Goal: Transaction & Acquisition: Purchase product/service

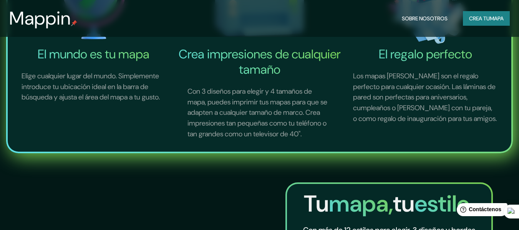
scroll to position [154, 0]
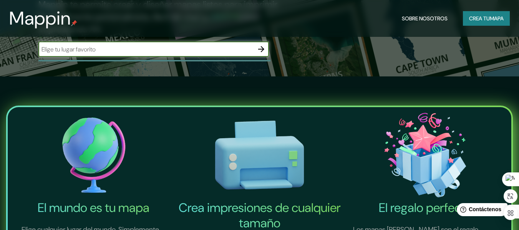
click at [61, 48] on input "text" at bounding box center [145, 49] width 215 height 9
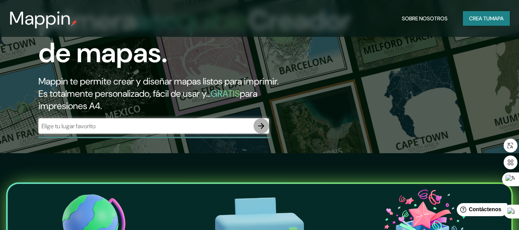
click at [262, 127] on icon "button" at bounding box center [260, 125] width 9 height 9
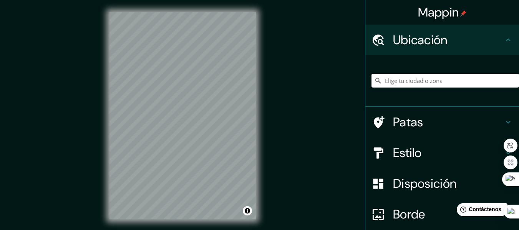
click at [406, 79] on input "Elige tu ciudad o zona" at bounding box center [444, 81] width 147 height 14
click at [390, 81] on input "[GEOGRAPHIC_DATA], [GEOGRAPHIC_DATA], [GEOGRAPHIC_DATA]" at bounding box center [444, 81] width 147 height 14
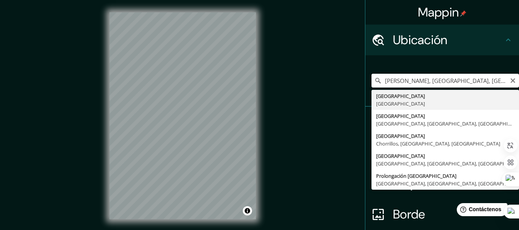
click at [255, 76] on div "Mappin Ubicación [PERSON_NAME], [GEOGRAPHIC_DATA], [GEOGRAPHIC_DATA] [GEOGRAPHI…" at bounding box center [259, 122] width 519 height 244
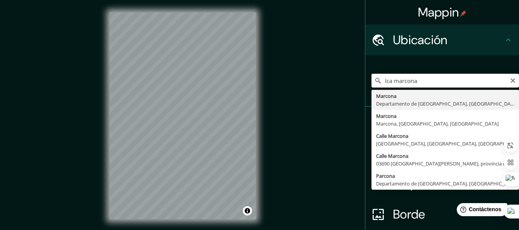
type input "Marcona, [GEOGRAPHIC_DATA], [GEOGRAPHIC_DATA]"
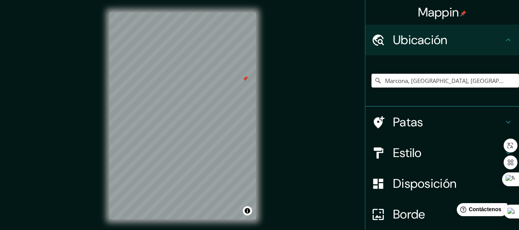
click at [509, 118] on div "Patas" at bounding box center [442, 122] width 154 height 31
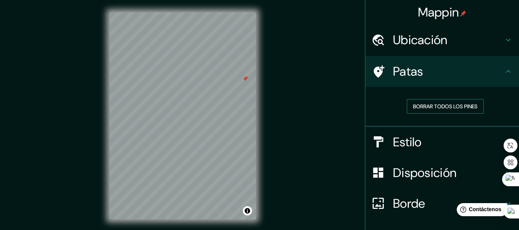
click at [437, 105] on font "Borrar todos los pines" at bounding box center [445, 106] width 65 height 7
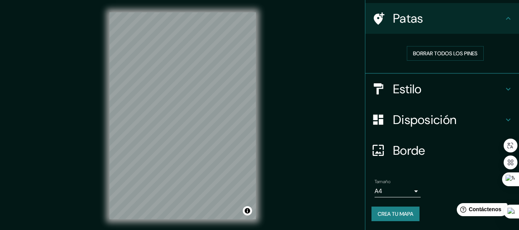
scroll to position [14, 0]
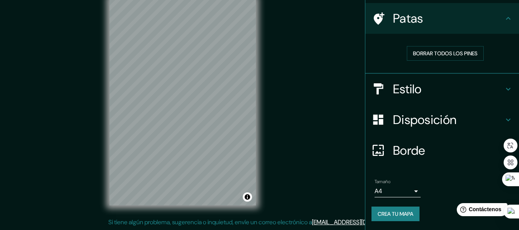
drag, startPoint x: 370, startPoint y: 108, endPoint x: 342, endPoint y: 4, distance: 107.7
click at [342, 4] on div "Mappin Ubicación Marcona, [GEOGRAPHIC_DATA], [GEOGRAPHIC_DATA] Patas Borrar tod…" at bounding box center [259, 108] width 519 height 244
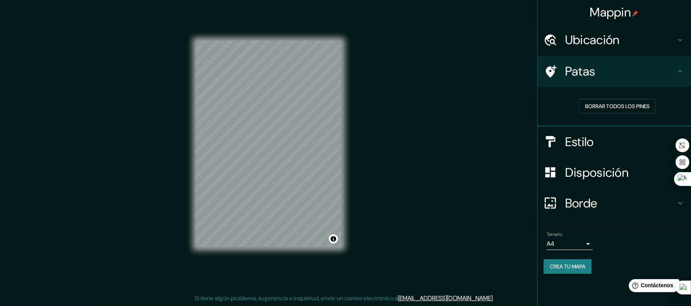
scroll to position [0, 0]
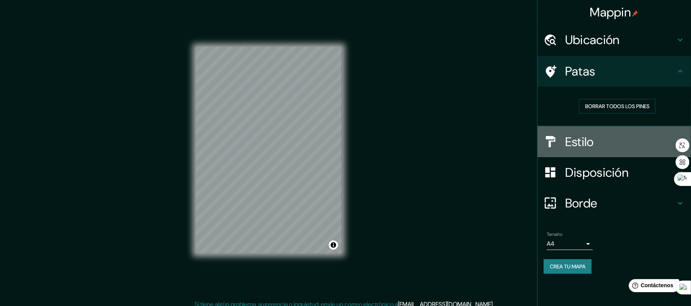
click at [518, 138] on font "Estilo" at bounding box center [580, 142] width 29 height 16
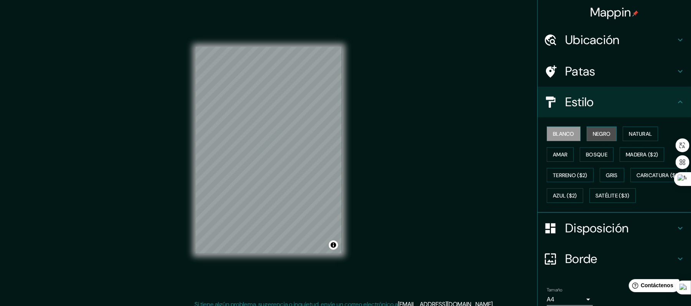
click at [518, 132] on font "Negro" at bounding box center [602, 134] width 18 height 7
click at [518, 131] on font "Blanco" at bounding box center [564, 134] width 22 height 7
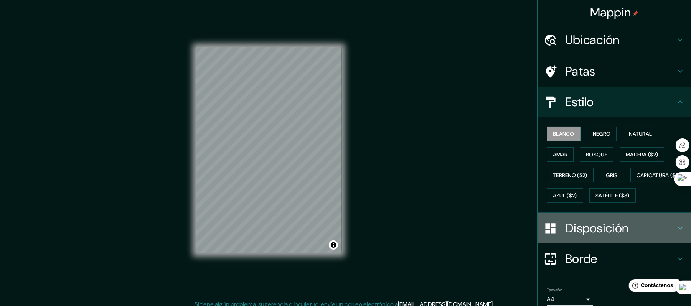
click at [518, 230] on font "Disposición" at bounding box center [597, 228] width 63 height 16
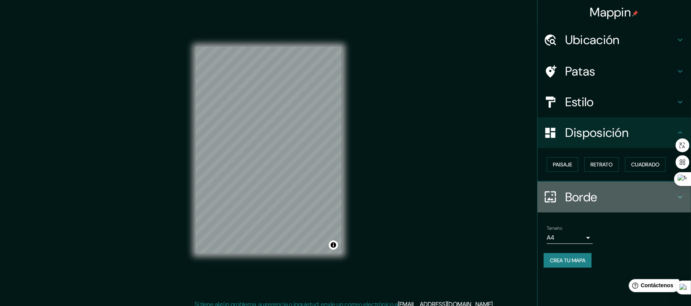
click at [518, 195] on font "Borde" at bounding box center [582, 197] width 32 height 16
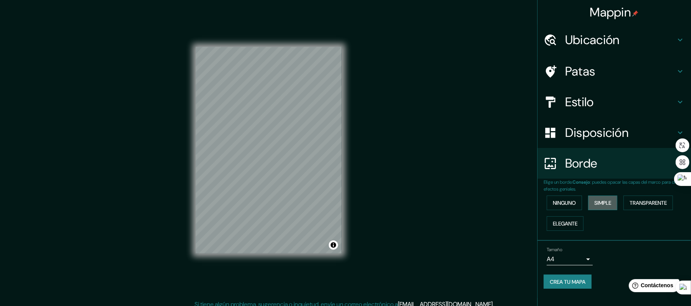
click at [518, 202] on font "Simple" at bounding box center [603, 203] width 17 height 7
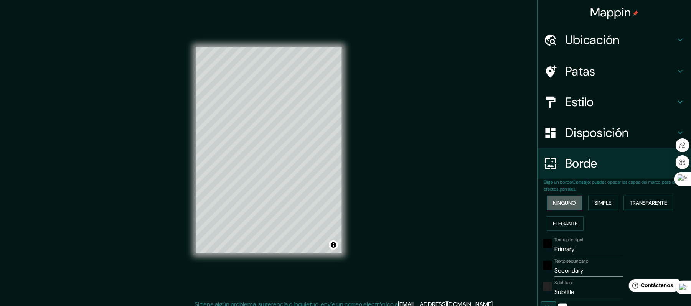
click at [518, 206] on font "Ninguno" at bounding box center [564, 203] width 23 height 10
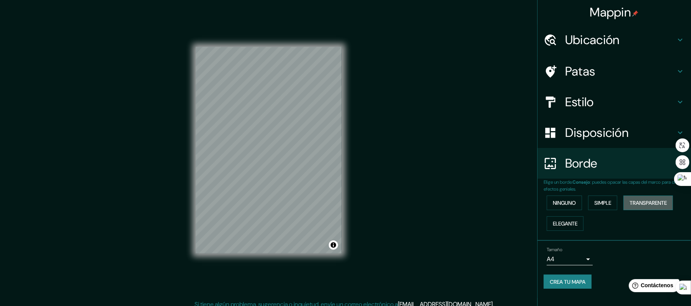
click at [518, 198] on font "Transparente" at bounding box center [648, 203] width 37 height 10
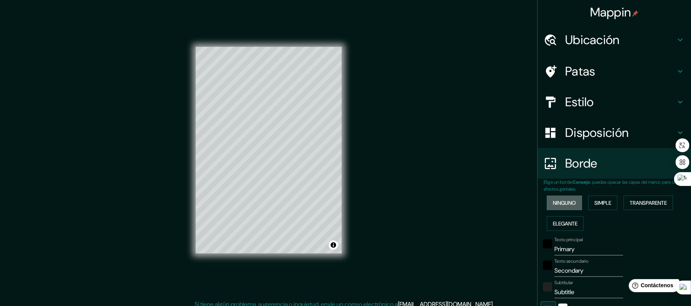
click at [518, 205] on font "Ninguno" at bounding box center [564, 203] width 23 height 7
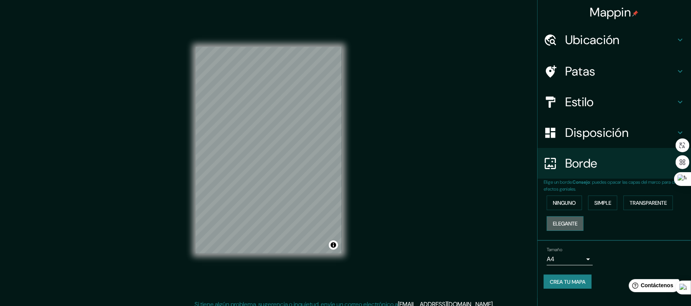
click at [518, 221] on font "Elegante" at bounding box center [565, 223] width 25 height 7
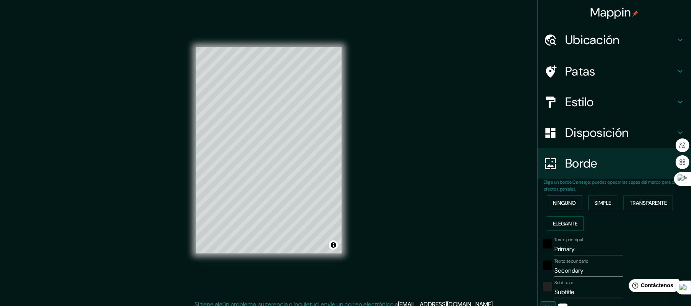
click at [518, 201] on font "Ninguno" at bounding box center [564, 203] width 23 height 7
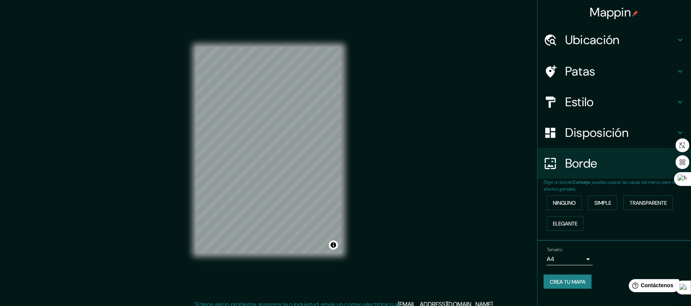
click at [518, 160] on div at bounding box center [555, 163] width 22 height 13
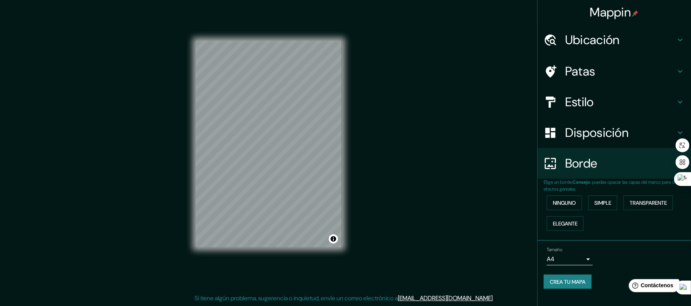
click at [518, 230] on body "Mappin Ubicación Marcona, [GEOGRAPHIC_DATA], [GEOGRAPHIC_DATA] Patas Estilo Dis…" at bounding box center [345, 147] width 691 height 306
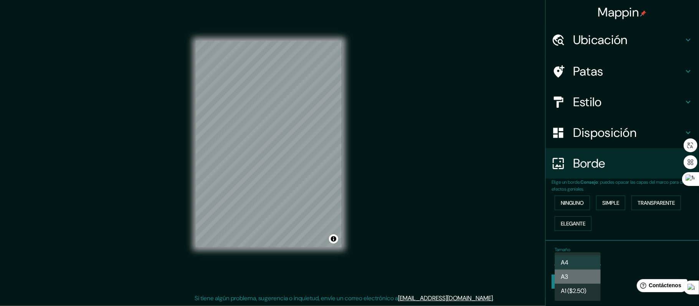
click at [518, 230] on li "A3" at bounding box center [578, 277] width 46 height 14
type input "a4"
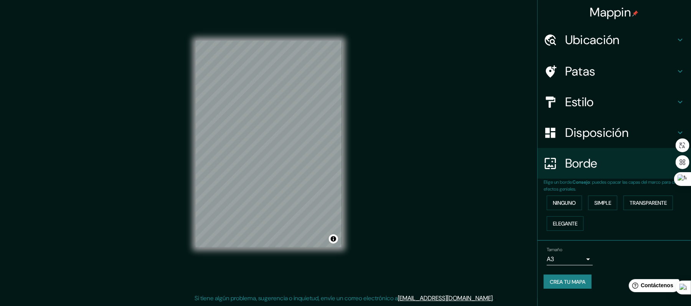
click at [128, 230] on div "Mappin Ubicación Marcona, [GEOGRAPHIC_DATA], [GEOGRAPHIC_DATA] Patas Estilo Dis…" at bounding box center [345, 150] width 691 height 313
click at [512, 15] on div "Mappin Ubicación Marcona, [GEOGRAPHIC_DATA], [GEOGRAPHIC_DATA] Patas Estilo Dis…" at bounding box center [345, 150] width 691 height 313
drag, startPoint x: 254, startPoint y: 163, endPoint x: 237, endPoint y: 179, distance: 22.8
click at [237, 179] on div at bounding box center [236, 177] width 6 height 6
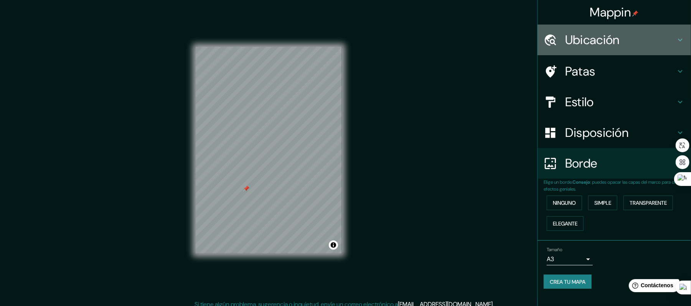
click at [518, 42] on font "Ubicación" at bounding box center [593, 40] width 55 height 16
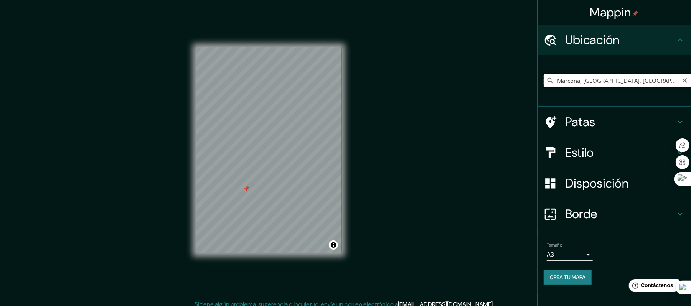
click at [518, 74] on input "Marcona, [GEOGRAPHIC_DATA], [GEOGRAPHIC_DATA]" at bounding box center [617, 81] width 147 height 14
click at [518, 116] on font "Patas" at bounding box center [581, 122] width 30 height 16
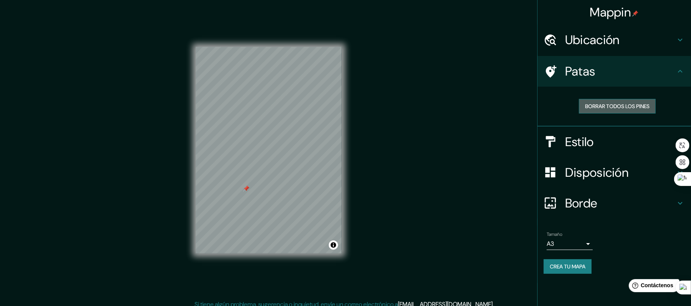
click at [518, 106] on font "Borrar todos los pines" at bounding box center [618, 106] width 65 height 7
click at [518, 138] on font "Estilo" at bounding box center [580, 142] width 29 height 16
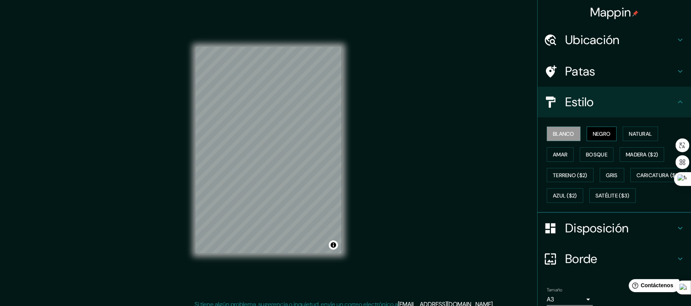
click at [518, 131] on font "Negro" at bounding box center [602, 134] width 18 height 7
click at [334, 230] on button "Activar o desactivar atribución" at bounding box center [333, 245] width 9 height 9
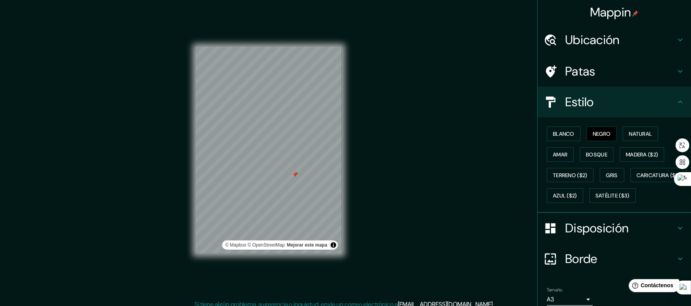
drag, startPoint x: 377, startPoint y: 203, endPoint x: 365, endPoint y: 244, distance: 43.1
click at [380, 226] on div "Mappin Ubicación Marcona, [GEOGRAPHIC_DATA], [GEOGRAPHIC_DATA] Patas Estilo Bla…" at bounding box center [345, 156] width 691 height 313
drag, startPoint x: 341, startPoint y: 254, endPoint x: 363, endPoint y: 260, distance: 23.1
click at [363, 230] on div "Mappin Ubicación Marcona, [GEOGRAPHIC_DATA], [GEOGRAPHIC_DATA] Patas Estilo Bla…" at bounding box center [345, 156] width 691 height 313
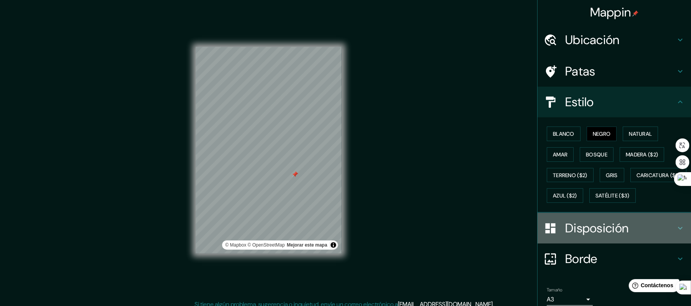
click at [518, 230] on font "Disposición" at bounding box center [597, 228] width 63 height 16
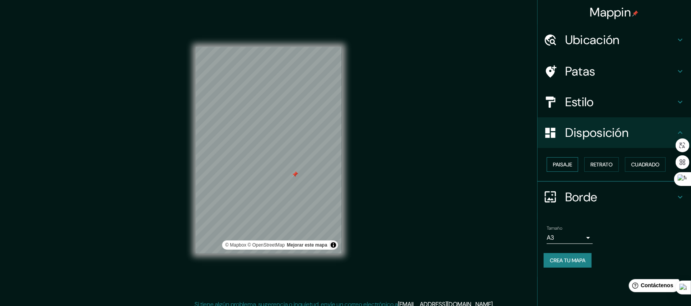
click at [518, 161] on font "Paisaje" at bounding box center [562, 164] width 19 height 7
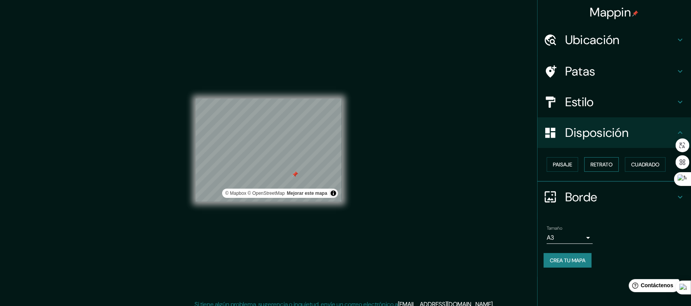
click at [518, 162] on font "Retrato" at bounding box center [602, 164] width 22 height 7
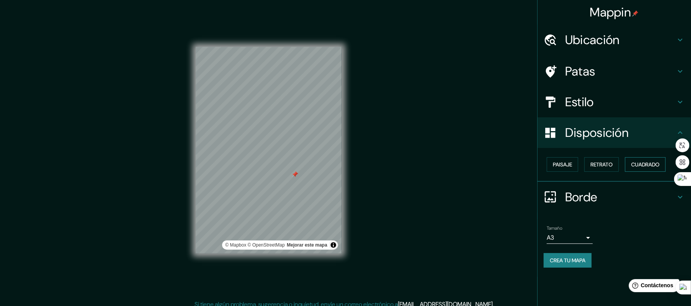
click at [518, 164] on font "Cuadrado" at bounding box center [646, 164] width 28 height 7
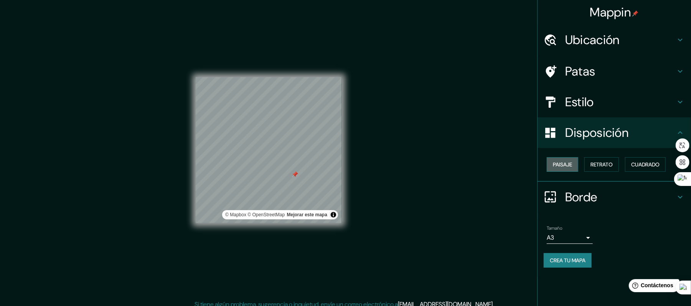
click at [518, 164] on font "Paisaje" at bounding box center [562, 164] width 19 height 7
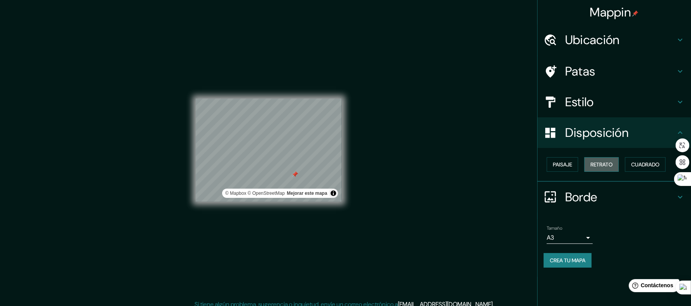
click at [518, 161] on font "Retrato" at bounding box center [602, 164] width 22 height 7
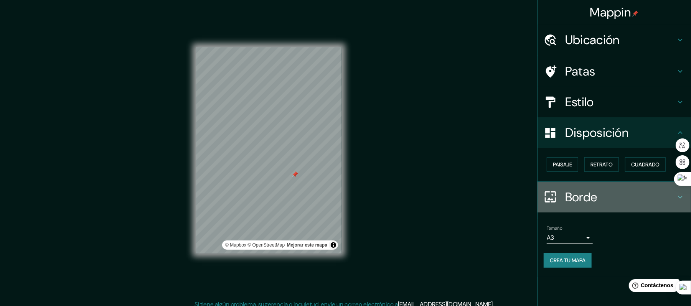
click at [518, 190] on font "Borde" at bounding box center [582, 197] width 32 height 16
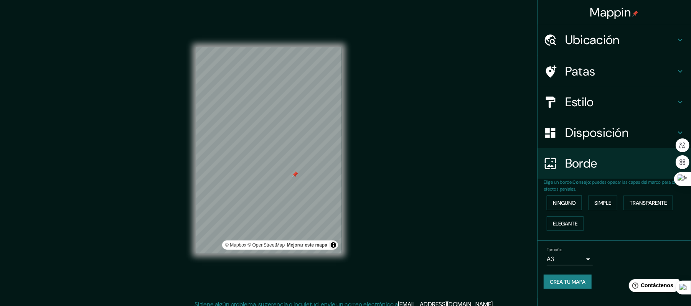
click at [518, 203] on font "Ninguno" at bounding box center [564, 203] width 23 height 7
click at [518, 203] on font "Simple" at bounding box center [603, 203] width 17 height 7
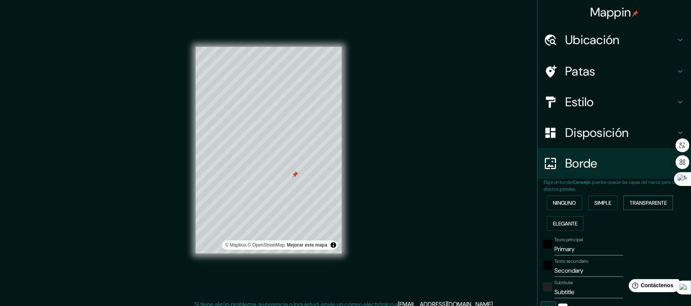
click at [518, 205] on font "Transparente" at bounding box center [648, 203] width 37 height 7
click at [518, 219] on font "Elegante" at bounding box center [565, 224] width 25 height 10
click at [518, 206] on font "Transparente" at bounding box center [648, 203] width 37 height 10
click at [518, 202] on font "Ninguno" at bounding box center [564, 203] width 23 height 7
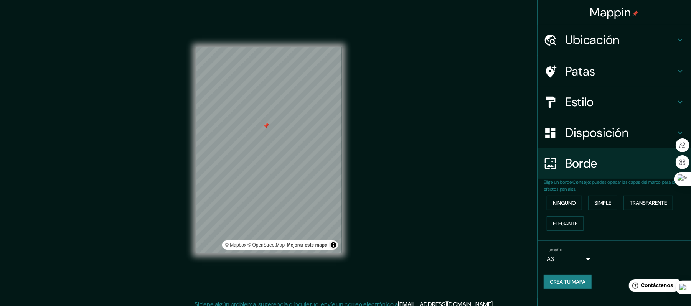
click at [518, 230] on body "Mappin Ubicación Marcona, [GEOGRAPHIC_DATA], [GEOGRAPHIC_DATA] Patas Estilo Dis…" at bounding box center [345, 153] width 691 height 306
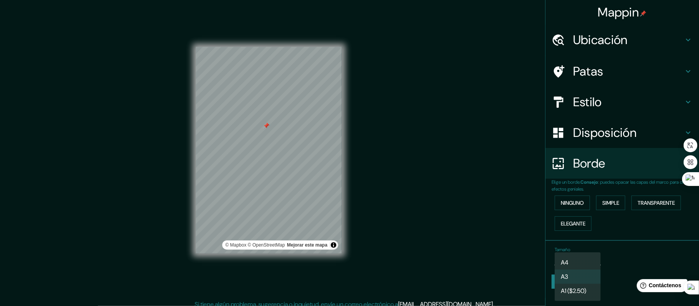
click at [518, 230] on div at bounding box center [349, 153] width 699 height 306
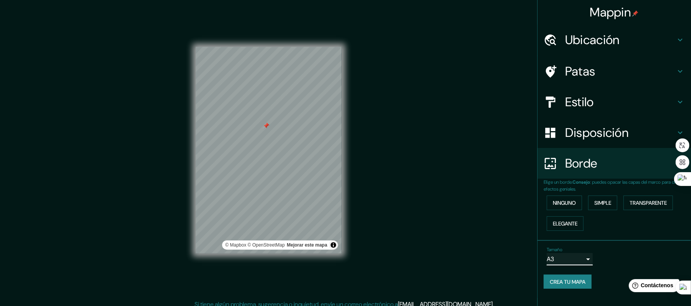
scroll to position [6, 0]
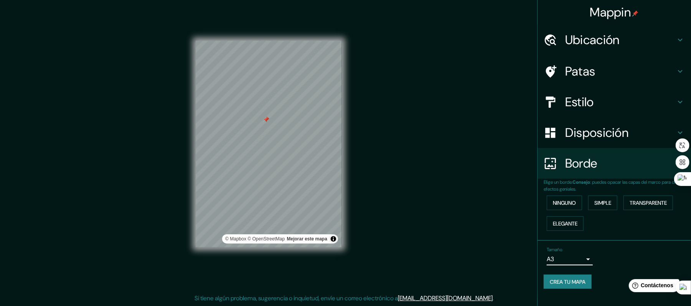
click at [518, 105] on font "Estilo" at bounding box center [580, 102] width 29 height 16
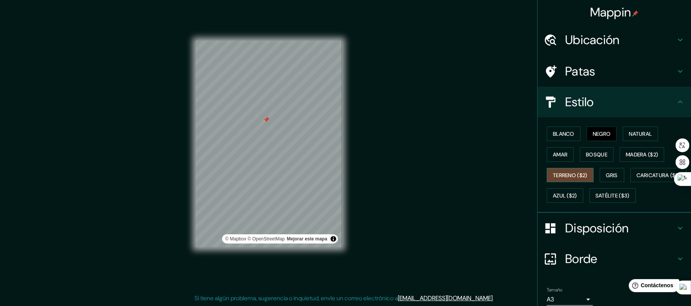
click at [518, 174] on font "Terreno ($2)" at bounding box center [570, 175] width 35 height 7
click at [518, 152] on button "Bosque" at bounding box center [597, 154] width 34 height 15
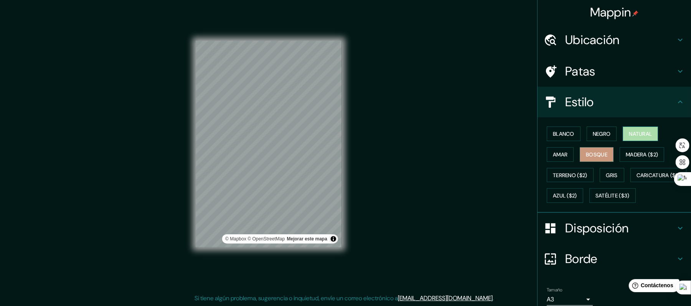
click at [518, 131] on font "Natural" at bounding box center [640, 134] width 23 height 7
click at [518, 151] on font "Bosque" at bounding box center [597, 154] width 22 height 7
click at [518, 136] on font "Negro" at bounding box center [602, 134] width 18 height 7
click at [409, 166] on div "Mappin Ubicación Marcona, [GEOGRAPHIC_DATA], [GEOGRAPHIC_DATA] Patas Estilo Bla…" at bounding box center [345, 150] width 691 height 313
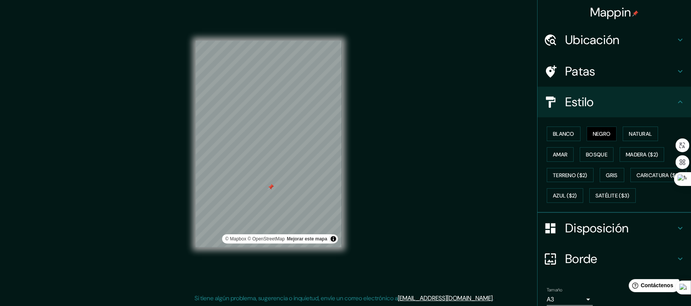
click at [518, 14] on font "Mappin" at bounding box center [611, 12] width 41 height 16
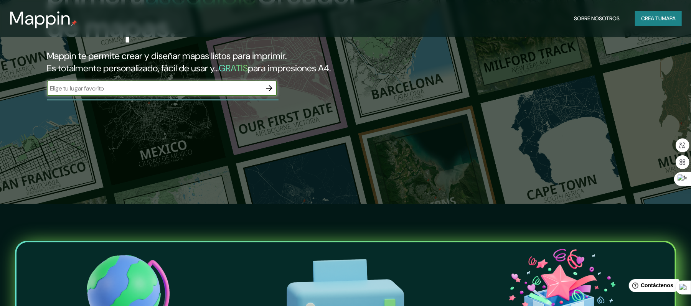
scroll to position [358, 0]
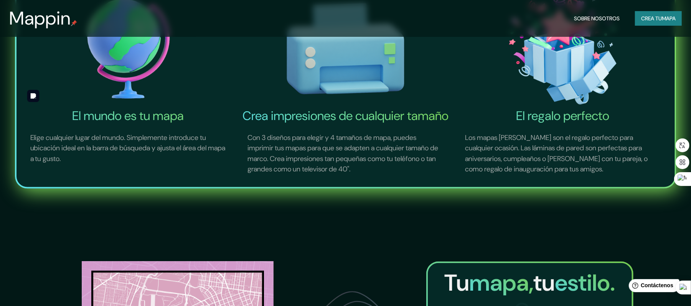
click at [125, 65] on img at bounding box center [128, 49] width 215 height 119
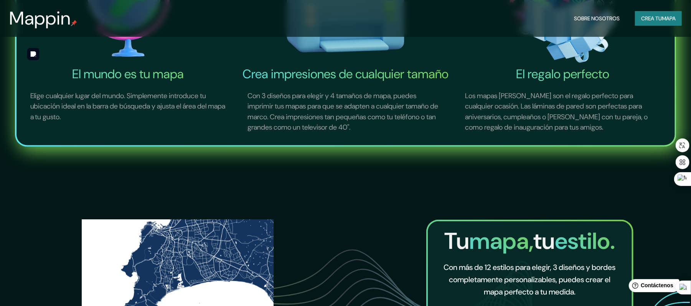
scroll to position [298, 0]
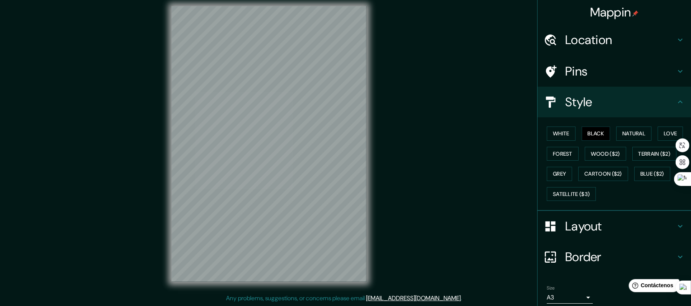
scroll to position [6, 0]
